Goal: Navigation & Orientation: Find specific page/section

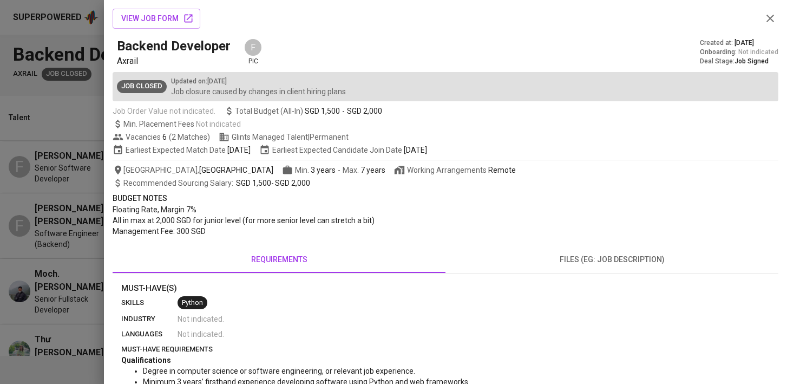
drag, startPoint x: 772, startPoint y: 19, endPoint x: 741, endPoint y: 5, distance: 34.6
click at [772, 20] on icon "button" at bounding box center [771, 19] width 8 height 8
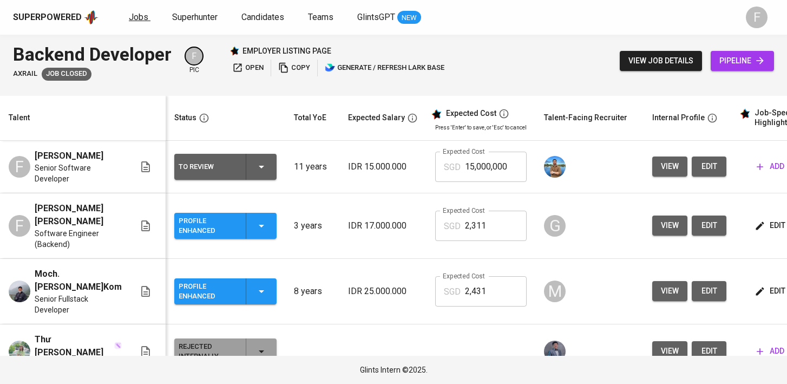
click at [133, 19] on span "Jobs" at bounding box center [138, 17] width 19 height 10
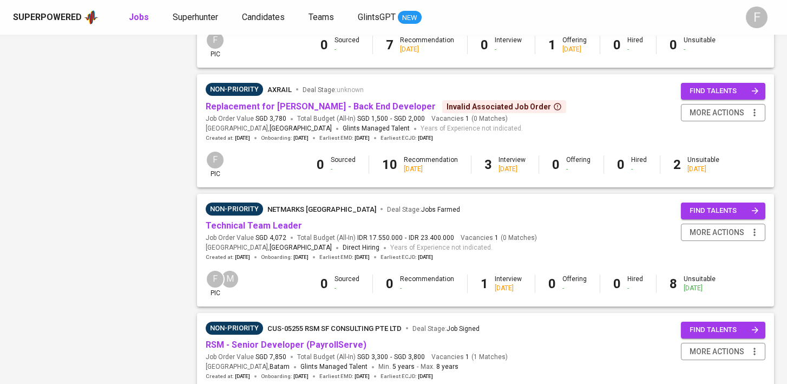
scroll to position [1036, 0]
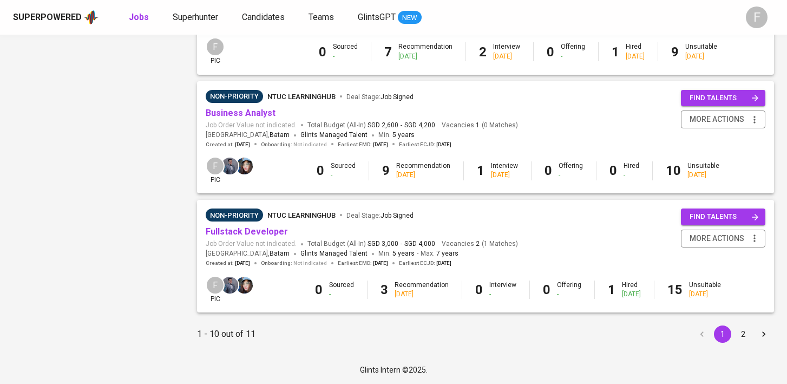
click at [742, 334] on button "2" at bounding box center [743, 333] width 17 height 17
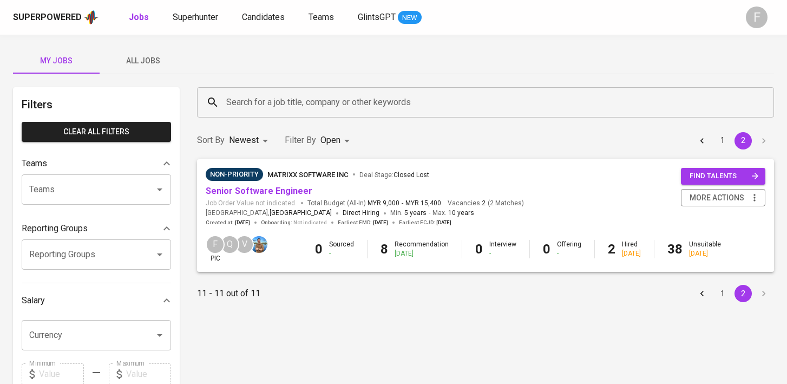
click at [725, 137] on button "1" at bounding box center [722, 140] width 17 height 17
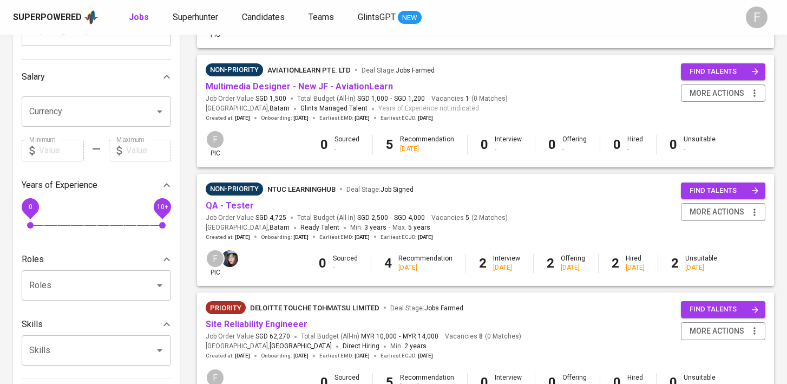
scroll to position [227, 0]
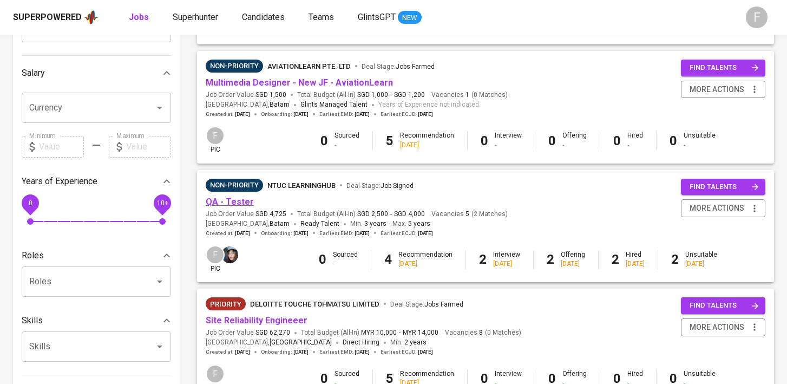
click at [233, 203] on link "QA - Tester" at bounding box center [230, 202] width 48 height 10
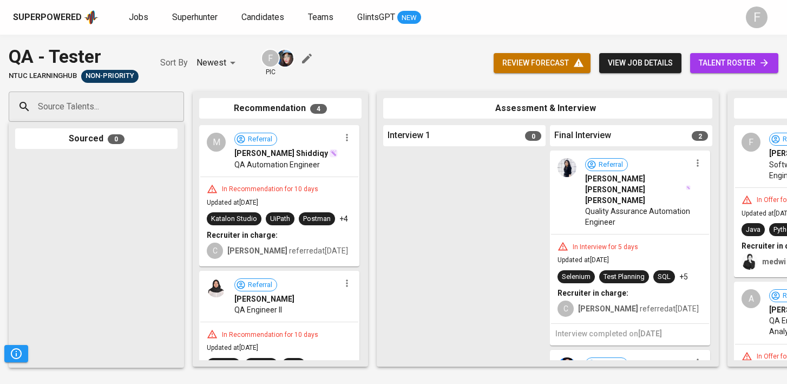
click at [754, 63] on span "talent roster" at bounding box center [734, 63] width 71 height 14
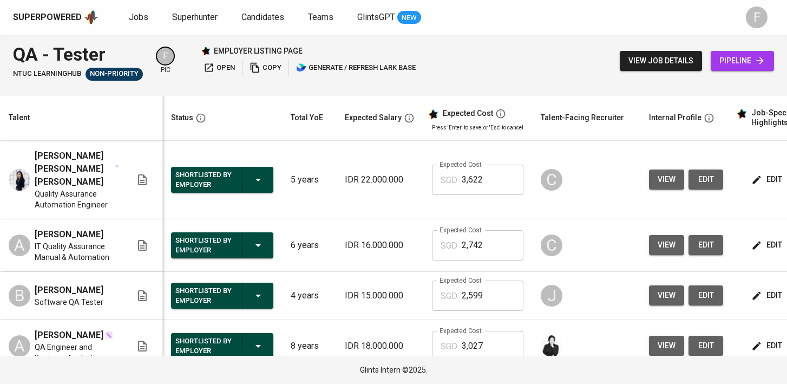
scroll to position [0, 140]
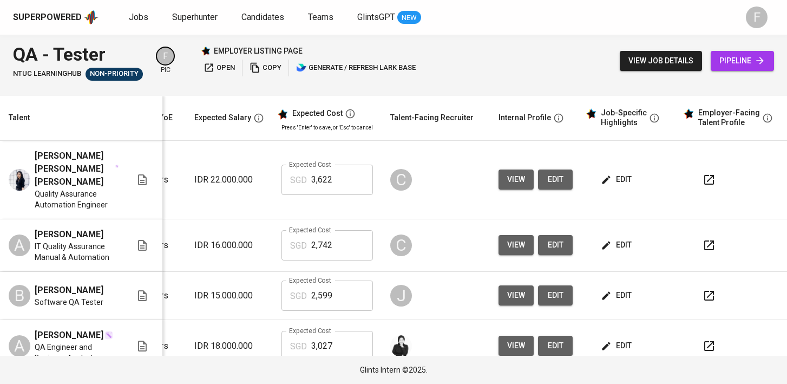
click at [696, 175] on button "button" at bounding box center [709, 180] width 26 height 26
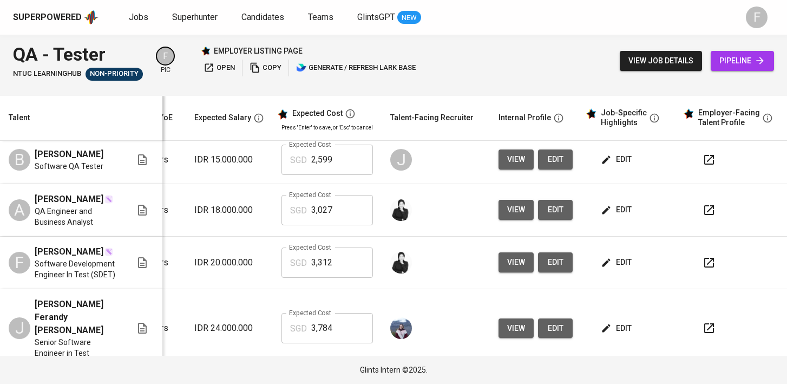
scroll to position [154, 156]
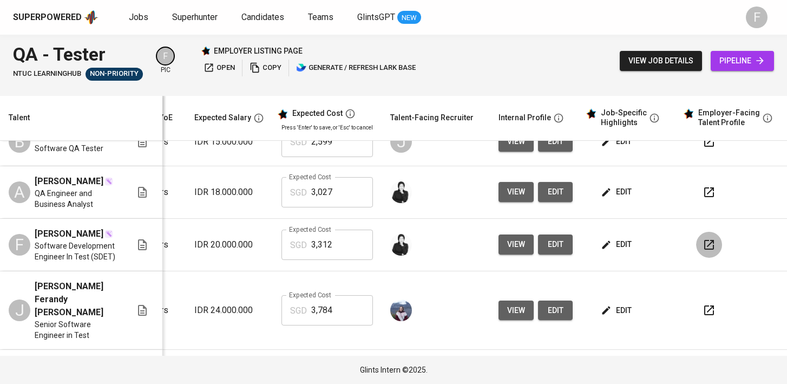
click at [703, 238] on icon "button" at bounding box center [709, 244] width 13 height 13
